Goal: Task Accomplishment & Management: Complete application form

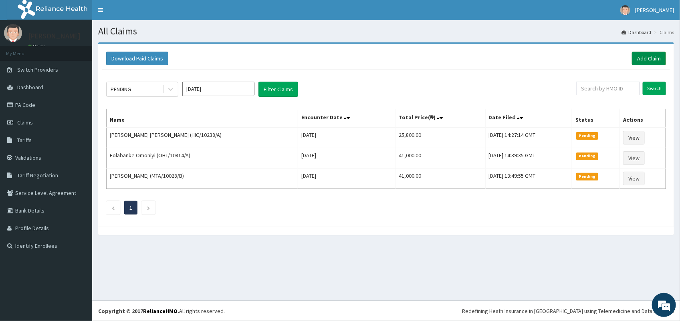
click at [651, 54] on link "Add Claim" at bounding box center [649, 59] width 34 height 14
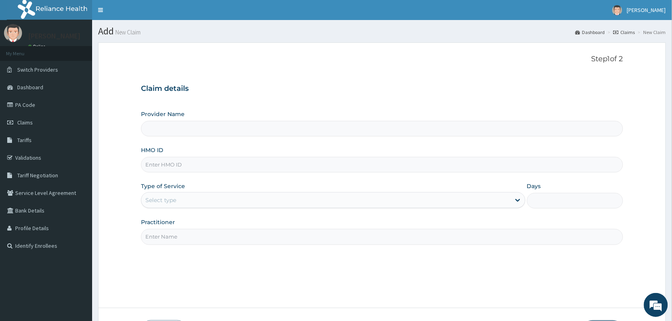
click at [153, 167] on input "HMO ID" at bounding box center [382, 165] width 482 height 16
type input "VISION PLANET EYE CARE"
type input "ENP/10043/B"
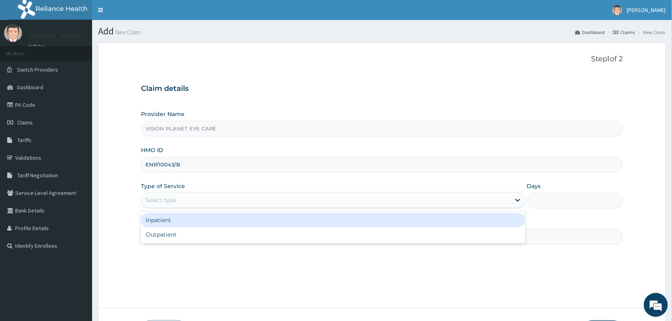
click at [147, 239] on div "Outpatient" at bounding box center [333, 234] width 384 height 14
type input "1"
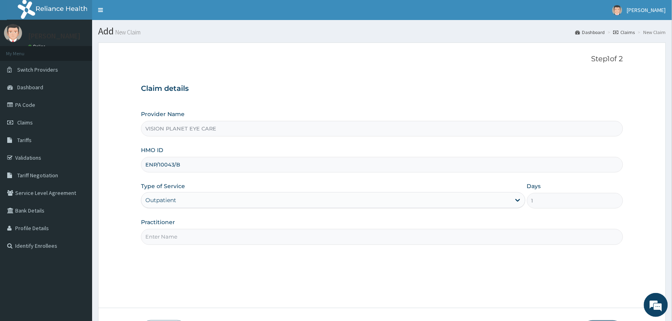
click at [148, 235] on input "Practitioner" at bounding box center [382, 237] width 482 height 16
type input "DR NDIDI="
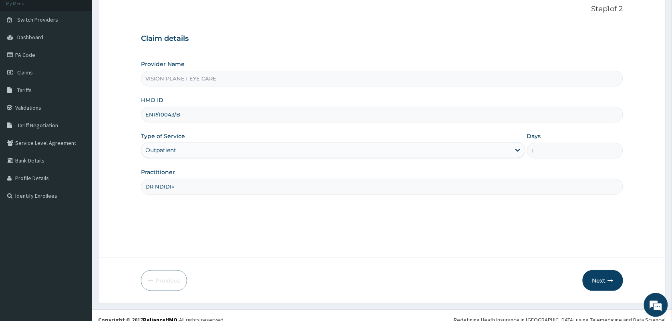
scroll to position [59, 0]
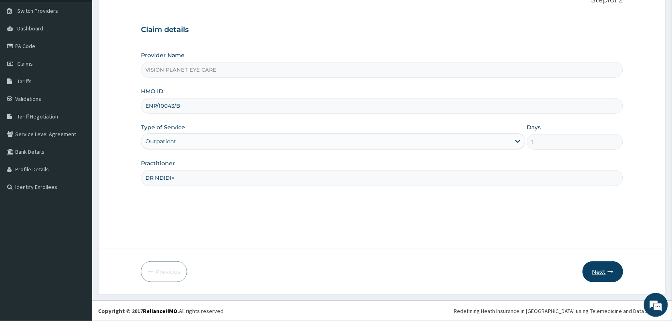
click at [605, 268] on button "Next" at bounding box center [603, 272] width 40 height 21
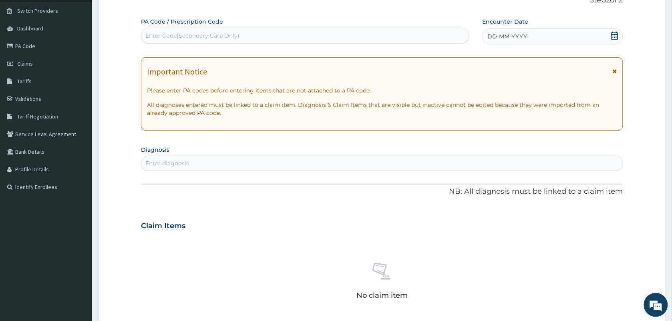
click at [604, 39] on div "DD-MM-YYYY" at bounding box center [552, 36] width 141 height 16
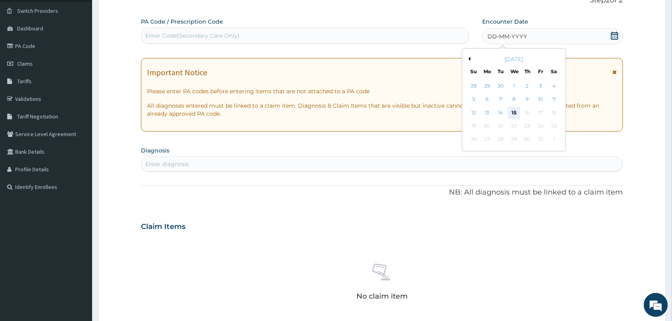
click at [515, 111] on div "15" at bounding box center [514, 113] width 12 height 12
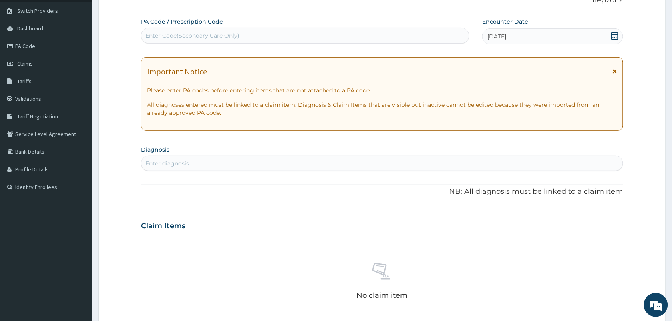
paste input "PA/BFFE4D"
type input "PA/BFFE4D"
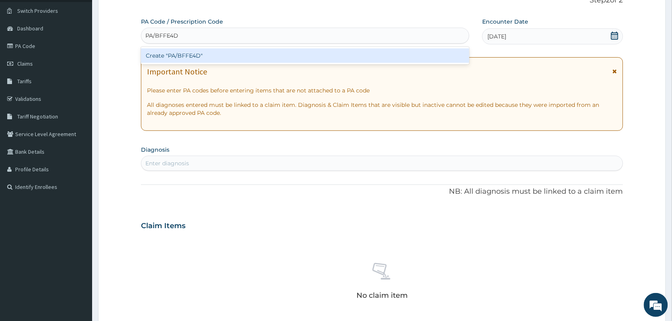
click at [215, 57] on div "Create "PA/BFFE4D"" at bounding box center [305, 55] width 328 height 14
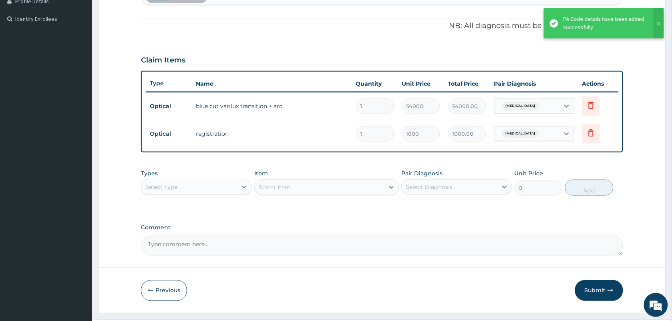
scroll to position [245, 0]
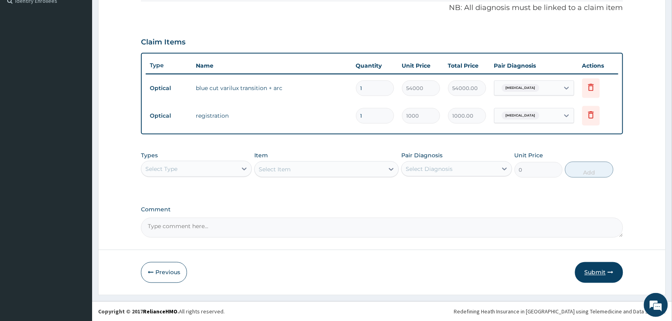
click at [600, 278] on button "Submit" at bounding box center [599, 272] width 48 height 21
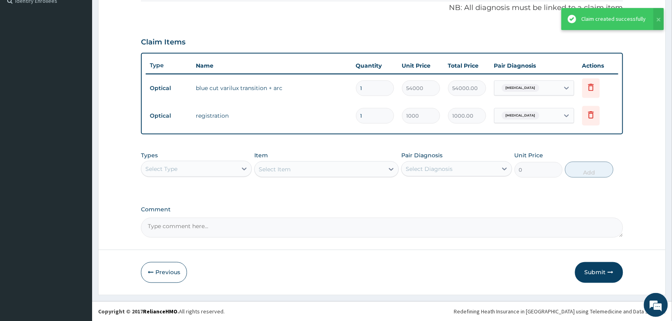
click at [610, 18] on div "Claim created successfully" at bounding box center [614, 19] width 64 height 8
